Goal: Transaction & Acquisition: Purchase product/service

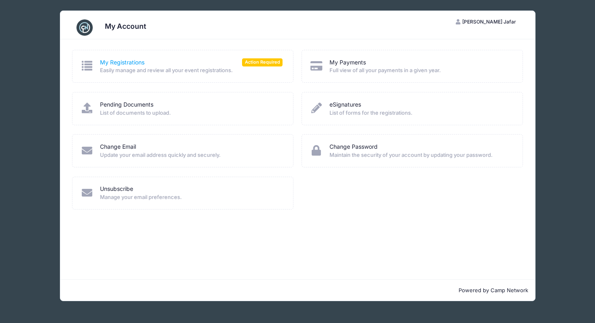
click at [115, 64] on link "My Registrations" at bounding box center [122, 62] width 45 height 9
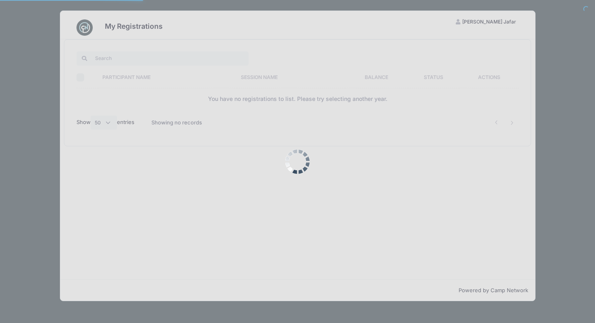
select select "50"
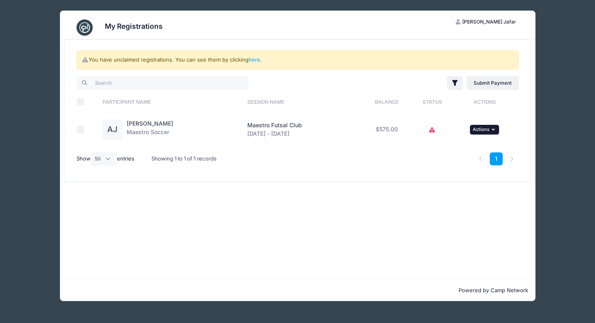
click at [482, 132] on button "... Actions" at bounding box center [484, 130] width 29 height 10
click at [462, 166] on link "Submit Payment" at bounding box center [460, 162] width 73 height 15
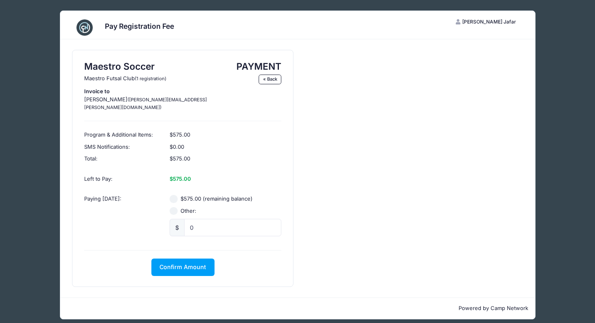
click at [176, 207] on input "Other:" at bounding box center [174, 211] width 8 height 8
radio input "true"
click at [208, 219] on input "0" at bounding box center [232, 227] width 97 height 17
type input "0"
type input "288"
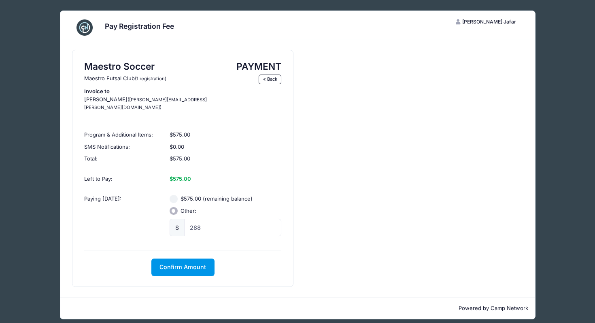
click at [194, 263] on span "Confirm Amount" at bounding box center [183, 266] width 47 height 7
click at [194, 260] on button "Pay with Card" at bounding box center [182, 266] width 55 height 17
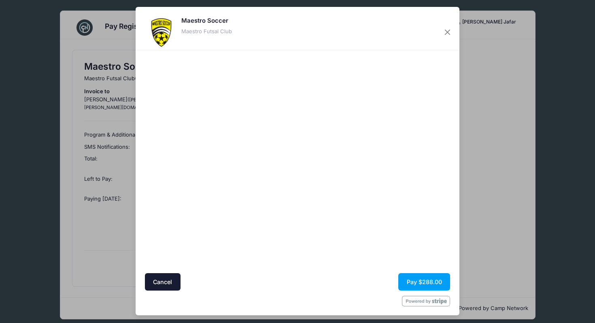
scroll to position [4, 0]
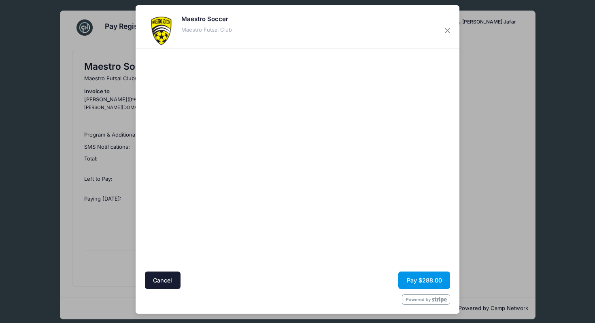
click at [424, 283] on button "Pay $288.00" at bounding box center [424, 279] width 52 height 17
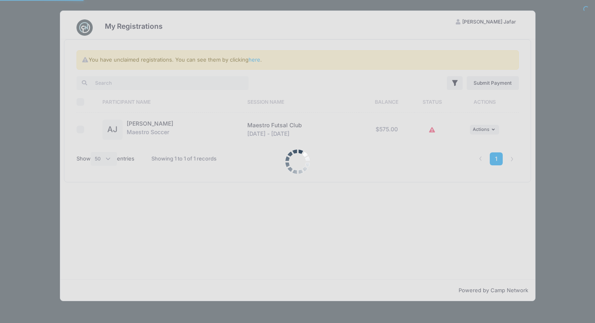
select select "50"
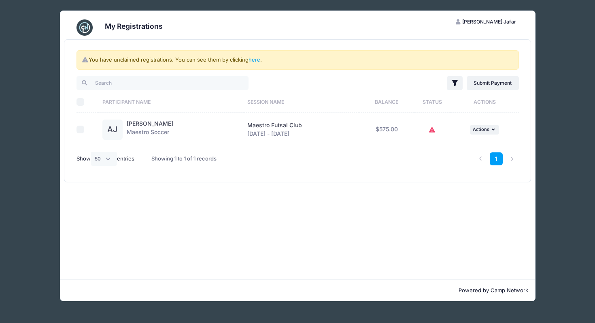
click at [29, 51] on div "My Registrations KJ [PERSON_NAME] Jafar My Account Logout You have unclaimed re…" at bounding box center [297, 155] width 571 height 311
click at [494, 132] on icon "button" at bounding box center [494, 129] width 5 height 4
click at [467, 146] on link "View Registration" at bounding box center [460, 147] width 73 height 15
